Goal: Transaction & Acquisition: Purchase product/service

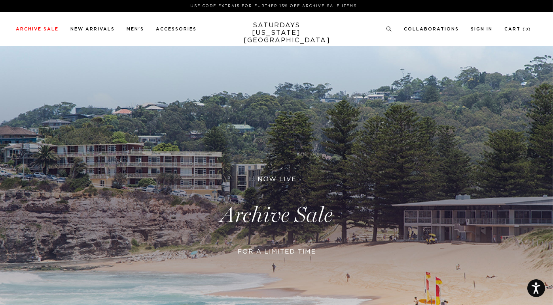
click at [267, 211] on link at bounding box center [276, 215] width 553 height 339
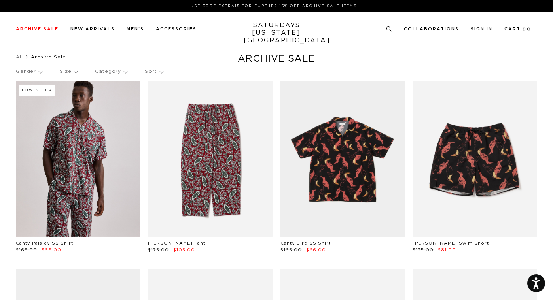
click at [121, 72] on p "Category" at bounding box center [111, 71] width 32 height 18
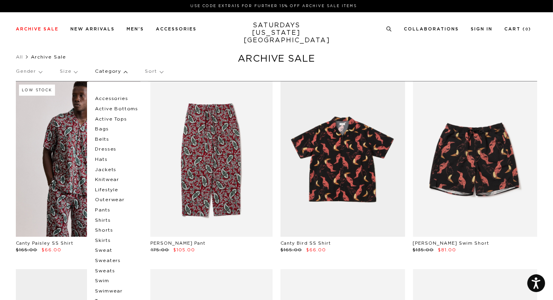
click at [116, 95] on p "Accessories" at bounding box center [118, 99] width 47 height 10
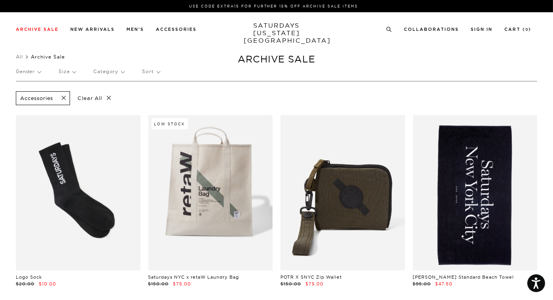
click at [65, 98] on span at bounding box center [61, 99] width 17 height 8
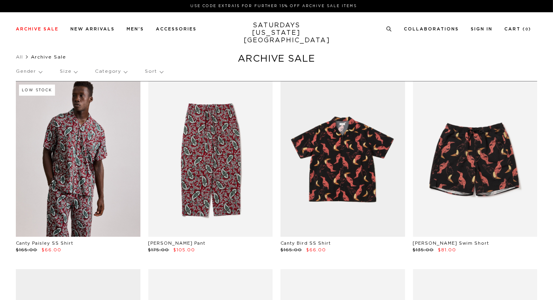
click at [119, 72] on p "Category" at bounding box center [111, 71] width 32 height 18
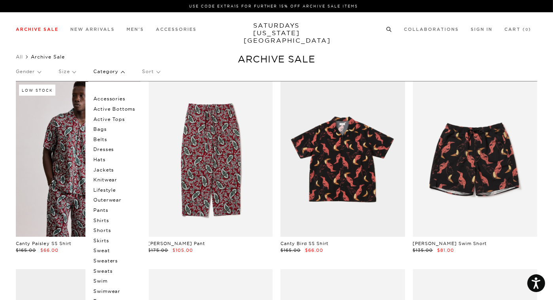
click at [386, 28] on icon at bounding box center [389, 29] width 6 height 5
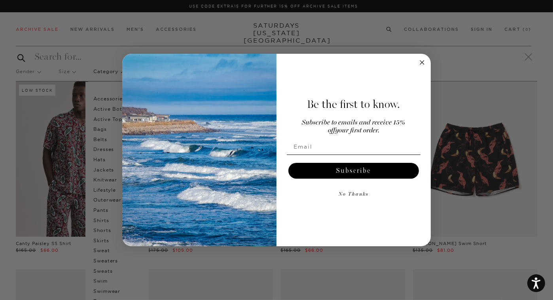
click at [381, 34] on div "Close dialog Be the first to know. Subscribe to emails and receive 15% off your…" at bounding box center [276, 150] width 553 height 300
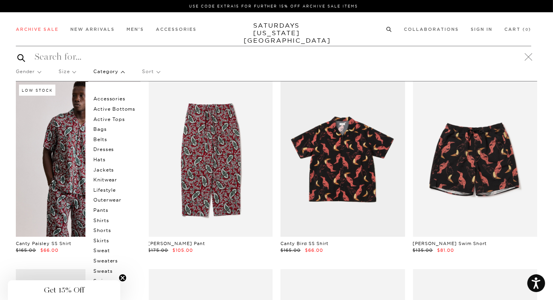
click at [296, 63] on div at bounding box center [273, 57] width 515 height 22
click at [53, 60] on input "search" at bounding box center [273, 57] width 515 height 13
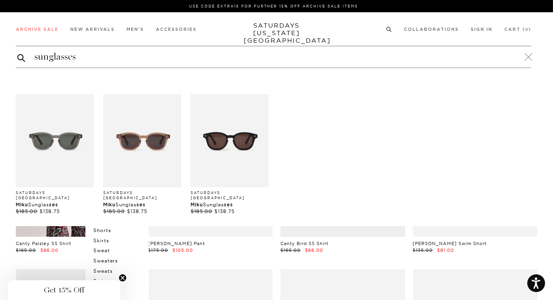
type input "sunglasses"
click at [17, 53] on button "submit" at bounding box center [21, 57] width 8 height 9
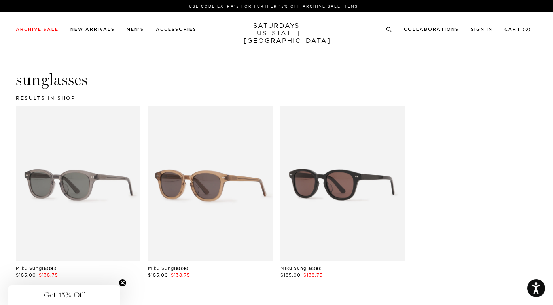
click at [345, 176] on link at bounding box center [342, 183] width 125 height 155
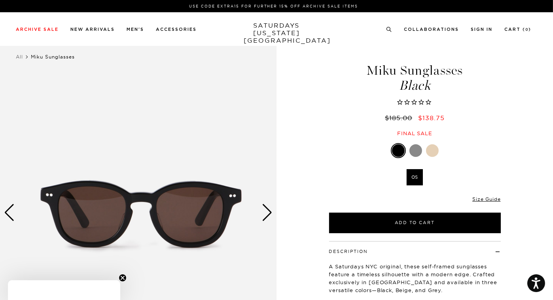
click at [396, 150] on div at bounding box center [398, 150] width 13 height 13
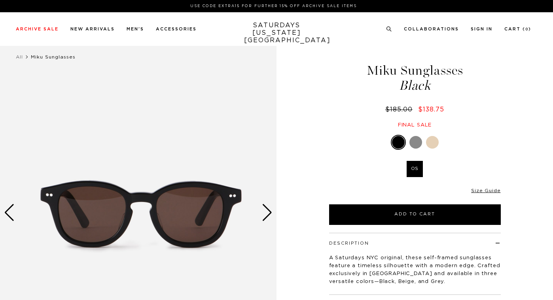
click at [400, 211] on div "Black OS SELECT A SIZE OS SELECT A SIZE ▾ SELECT A SIZE OS 0" at bounding box center [415, 180] width 198 height 90
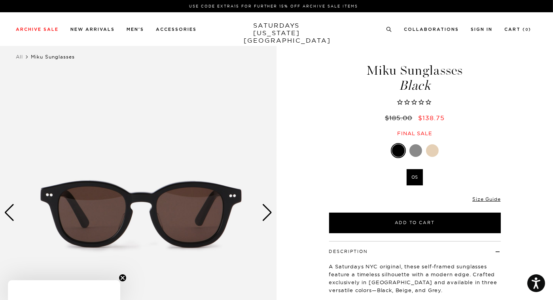
click at [401, 151] on div at bounding box center [398, 150] width 13 height 13
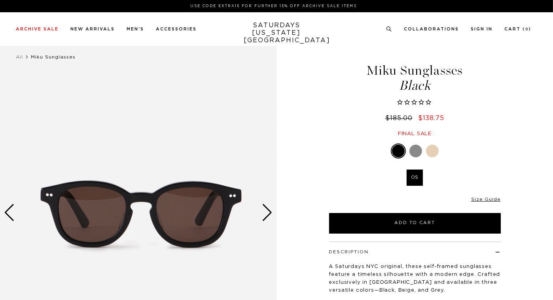
click at [415, 171] on label "OS" at bounding box center [415, 178] width 16 height 16
click at [0, 0] on input "OS" at bounding box center [0, 0] width 0 height 0
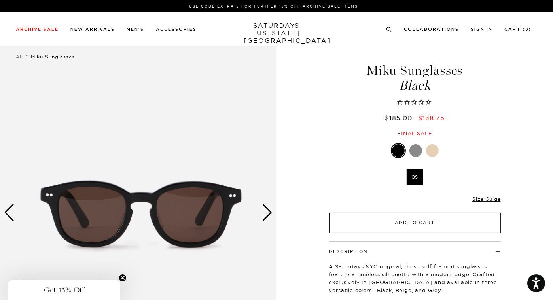
click at [409, 222] on button "Add to Cart" at bounding box center [415, 223] width 172 height 21
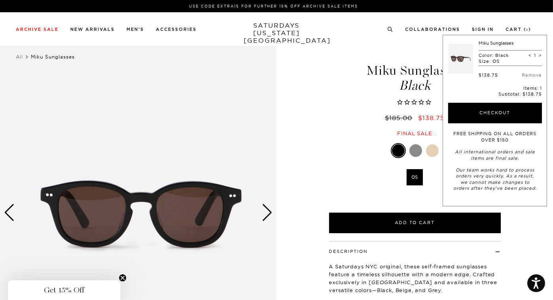
click at [93, 289] on div "Get 15% Off" at bounding box center [64, 290] width 106 height 9
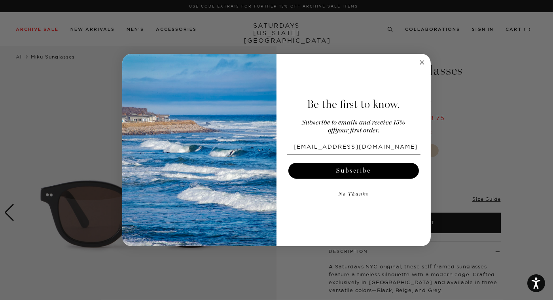
type input "zackmagome@gmail.com"
click at [323, 168] on button "Subscribe" at bounding box center [353, 171] width 131 height 16
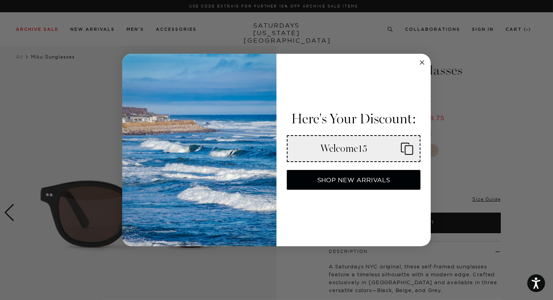
click at [422, 64] on circle "Close dialog" at bounding box center [422, 62] width 9 height 9
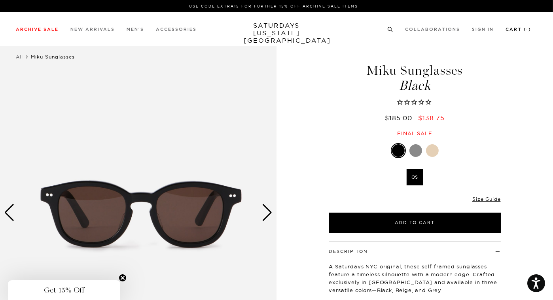
click at [521, 30] on link "Cart ( 1 )" at bounding box center [518, 29] width 26 height 4
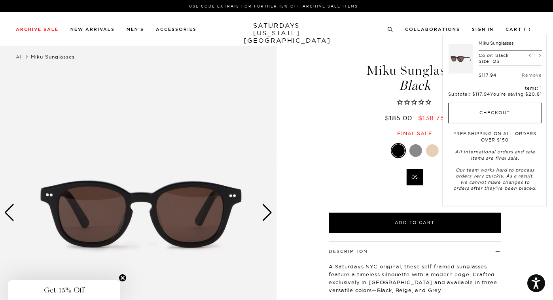
click at [475, 111] on button "Checkout" at bounding box center [495, 113] width 94 height 21
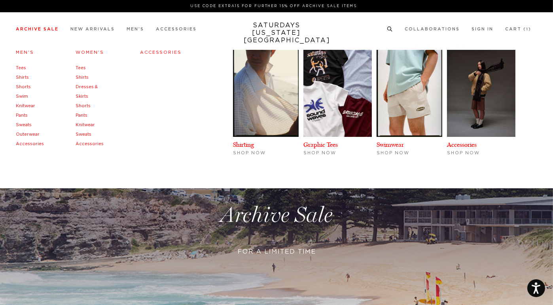
click at [43, 28] on link "Archive Sale" at bounding box center [37, 29] width 43 height 4
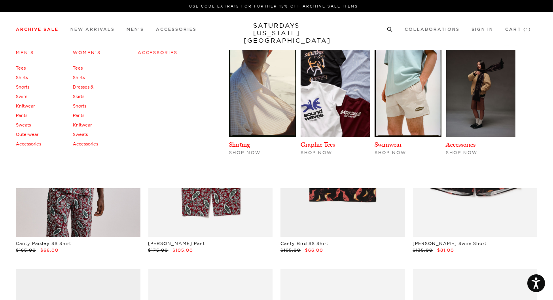
click at [26, 52] on link "Men's" at bounding box center [25, 53] width 18 height 6
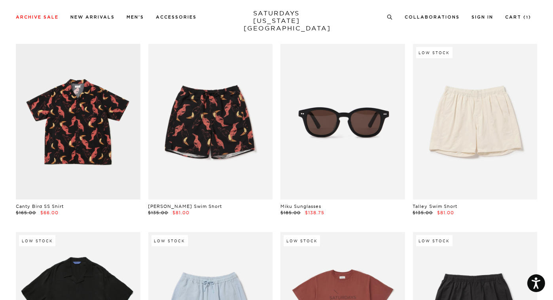
scroll to position [413, 0]
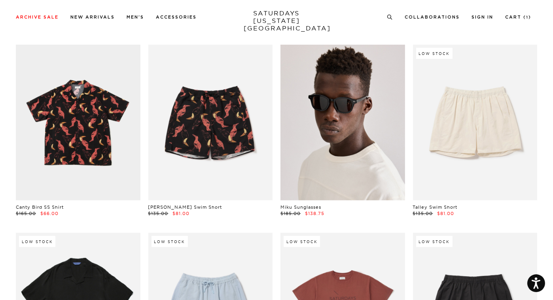
click at [311, 141] on link at bounding box center [342, 122] width 125 height 155
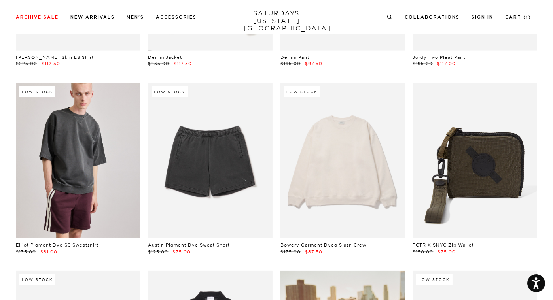
scroll to position [5638, 0]
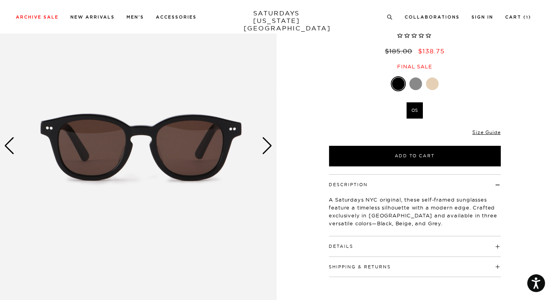
scroll to position [67, 0]
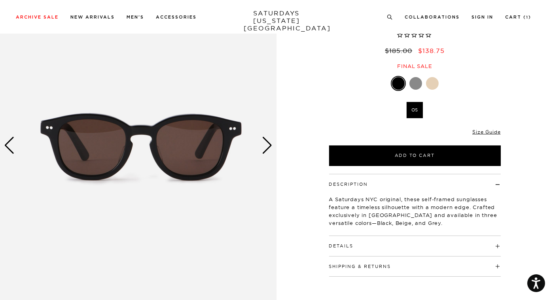
click at [264, 145] on div "Next slide" at bounding box center [267, 145] width 11 height 17
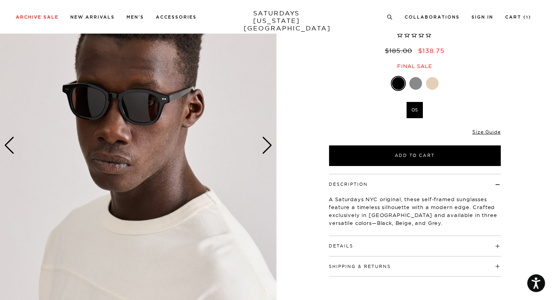
click at [264, 145] on div "Next slide" at bounding box center [267, 145] width 11 height 17
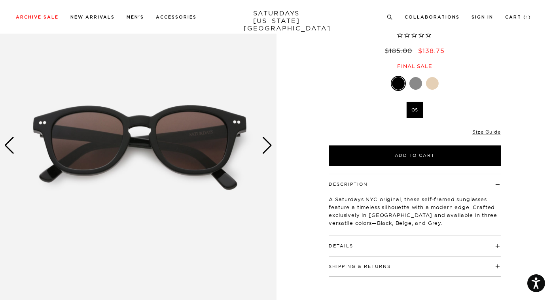
click at [264, 145] on div "Next slide" at bounding box center [267, 145] width 11 height 17
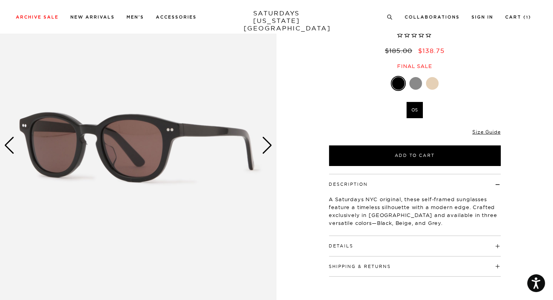
click at [265, 145] on div "Next slide" at bounding box center [267, 145] width 11 height 17
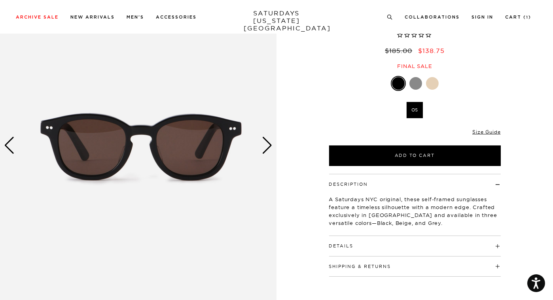
click at [265, 145] on div "Next slide" at bounding box center [267, 145] width 11 height 17
